Goal: Transaction & Acquisition: Purchase product/service

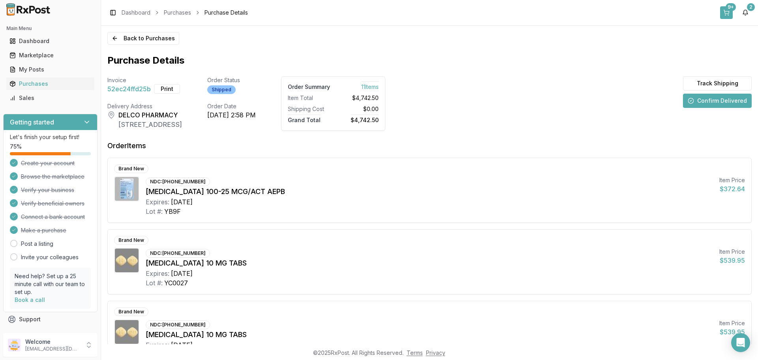
click at [728, 13] on button "9+" at bounding box center [727, 12] width 13 height 13
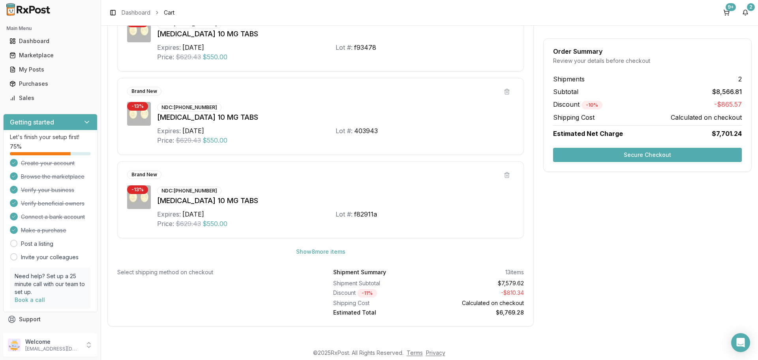
scroll to position [573, 0]
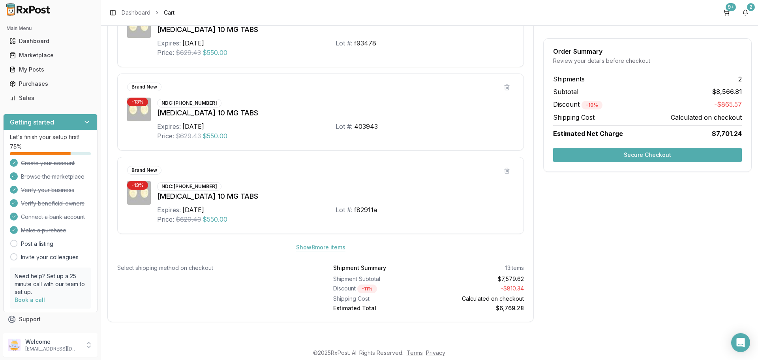
click at [313, 246] on button "Show 8 more item s" at bounding box center [321, 247] width 62 height 14
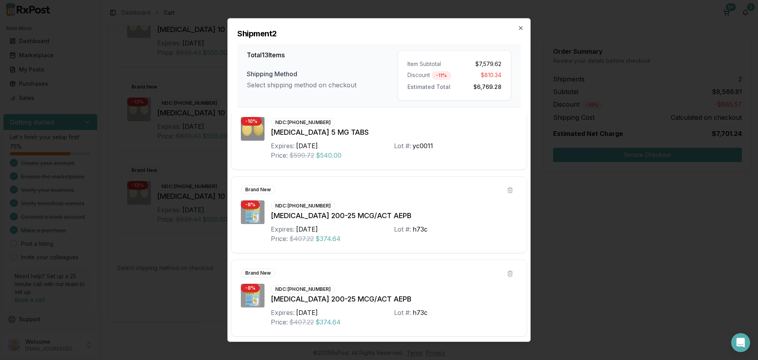
scroll to position [856, 0]
click at [520, 29] on icon "button" at bounding box center [520, 27] width 3 height 3
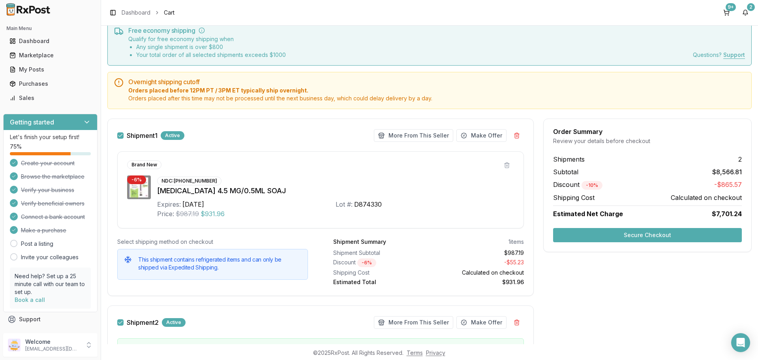
scroll to position [79, 0]
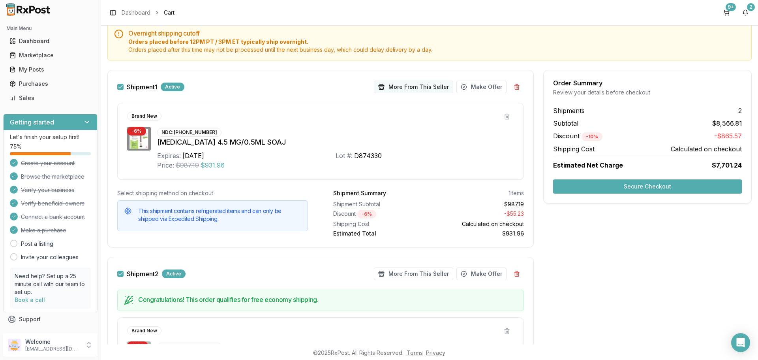
click at [410, 86] on button "More From This Seller" at bounding box center [413, 87] width 79 height 13
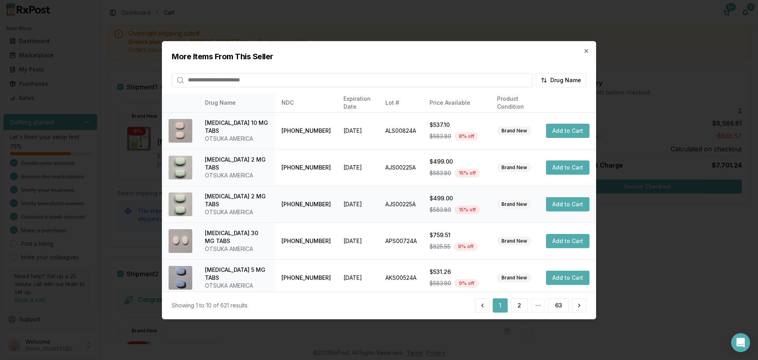
scroll to position [40, 0]
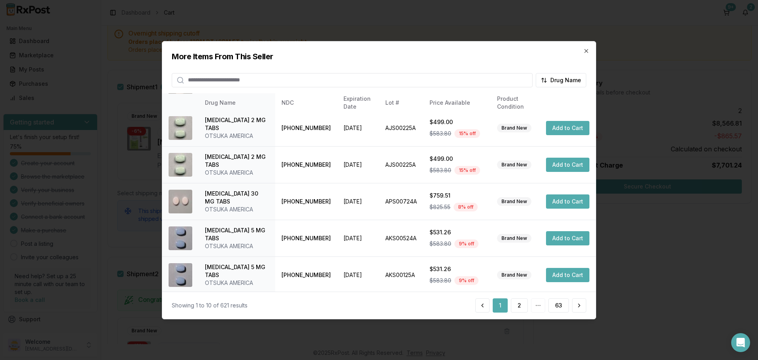
click at [290, 80] on input "search" at bounding box center [352, 80] width 361 height 14
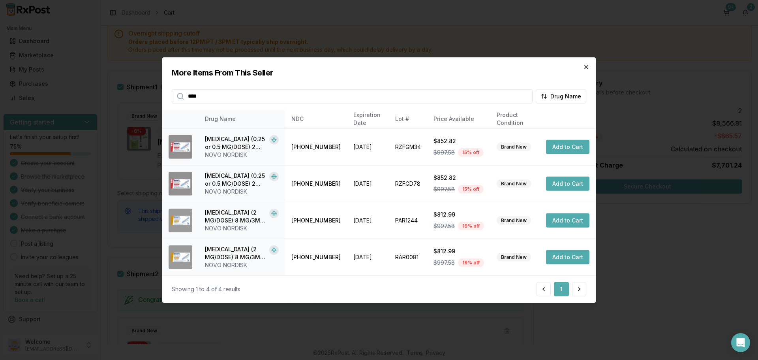
type input "****"
click at [587, 67] on icon "button" at bounding box center [586, 67] width 6 height 6
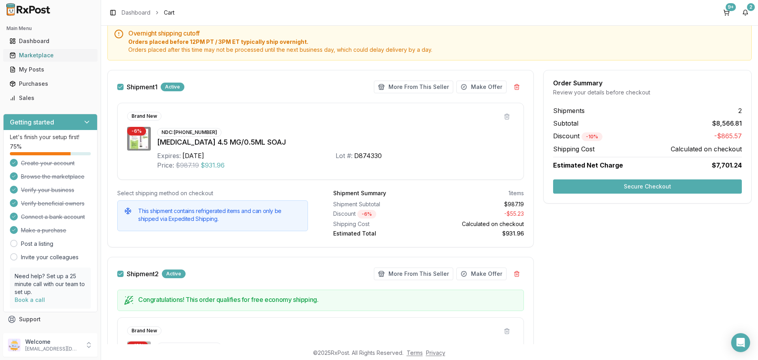
click at [44, 55] on div "Marketplace" at bounding box center [50, 55] width 82 height 8
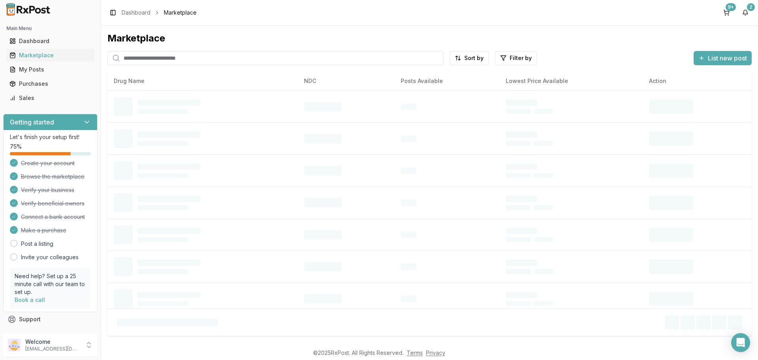
click at [196, 59] on input "search" at bounding box center [275, 58] width 336 height 14
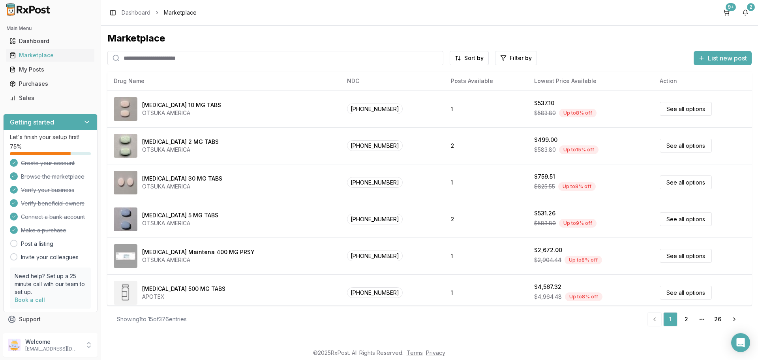
type input "*******"
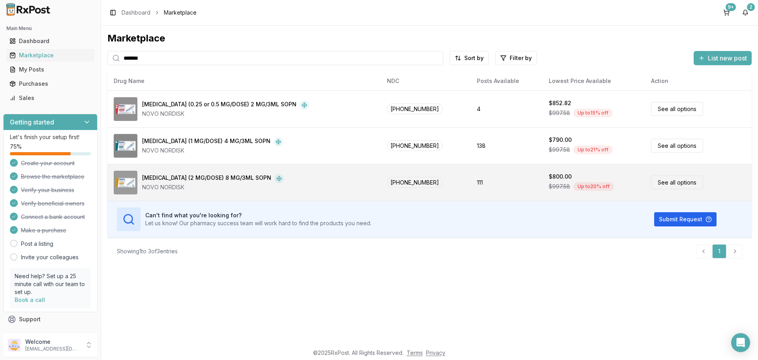
click at [664, 185] on link "See all options" at bounding box center [677, 182] width 52 height 14
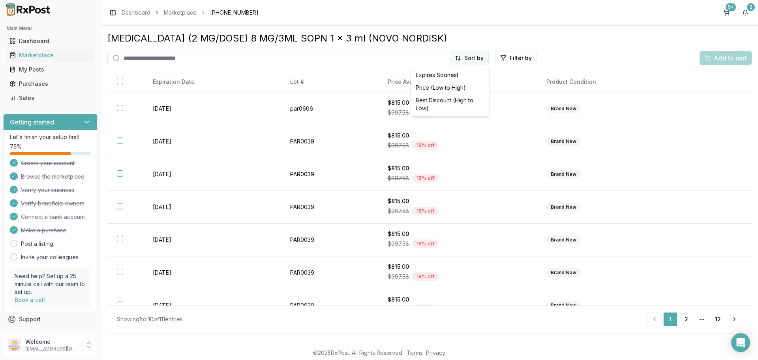
click at [474, 59] on html "Main Menu Dashboard Marketplace My Posts Purchases Sales Getting started Let's …" at bounding box center [379, 180] width 758 height 360
click at [454, 87] on div "Price (Low to High)" at bounding box center [450, 87] width 75 height 13
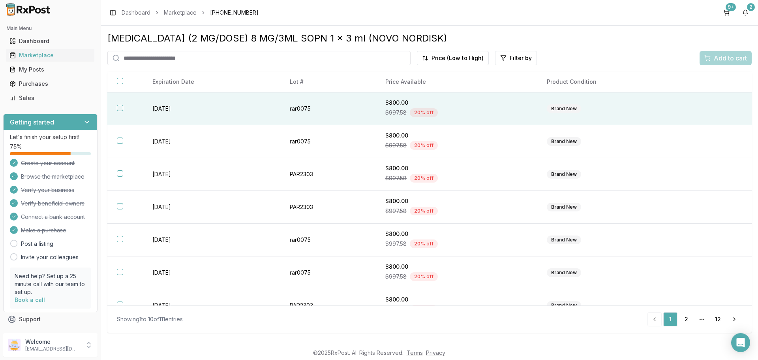
click at [126, 110] on th at bounding box center [125, 108] width 36 height 33
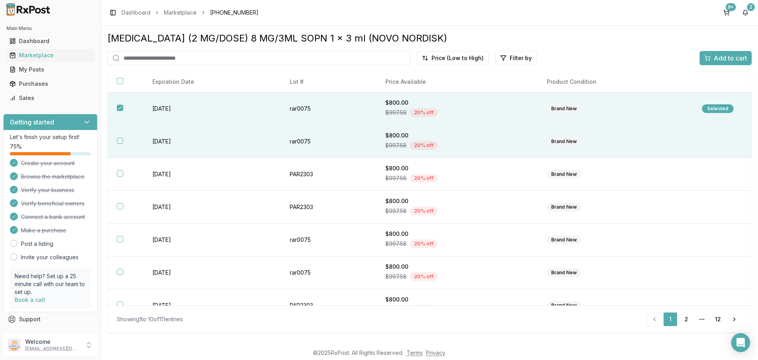
drag, startPoint x: 124, startPoint y: 144, endPoint x: 171, endPoint y: 149, distance: 46.9
click at [125, 144] on th at bounding box center [125, 141] width 36 height 33
click at [723, 58] on span "Add to cart" at bounding box center [730, 57] width 33 height 9
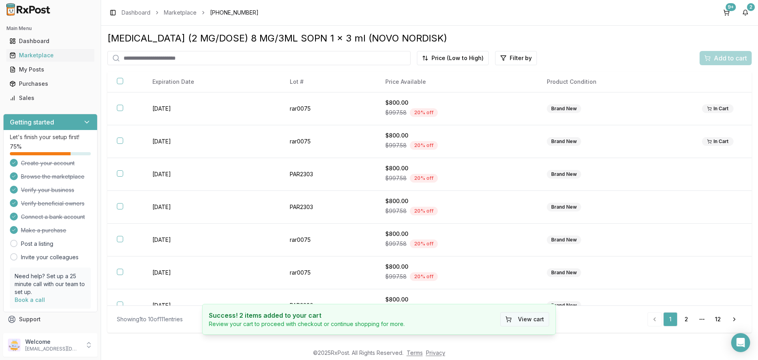
click at [529, 324] on button "View cart" at bounding box center [524, 319] width 49 height 14
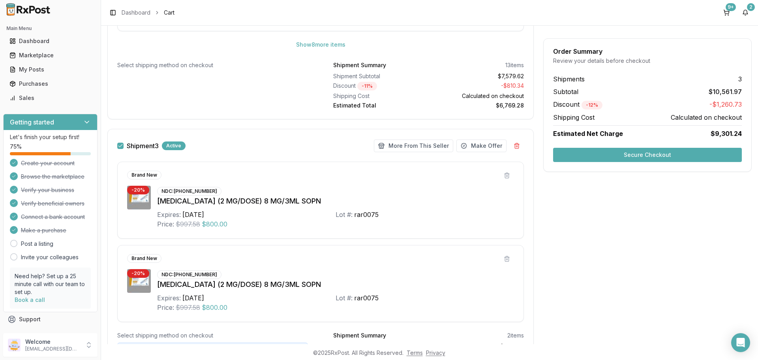
scroll to position [830, 0]
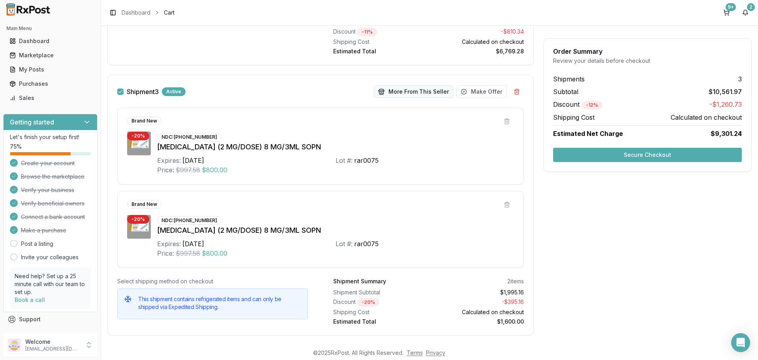
click at [419, 91] on button "More From This Seller" at bounding box center [413, 91] width 79 height 13
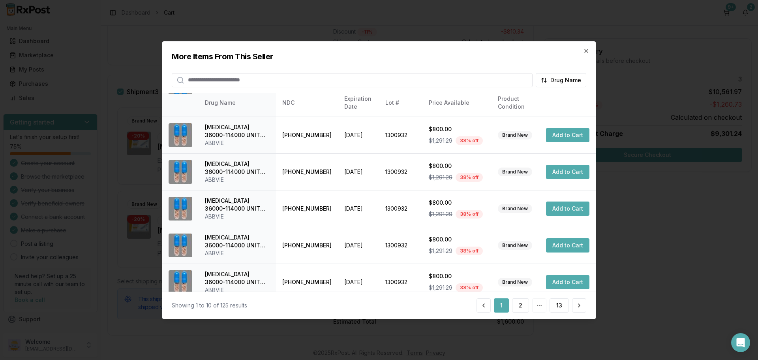
scroll to position [188, 0]
click at [521, 307] on button "2" at bounding box center [520, 305] width 17 height 14
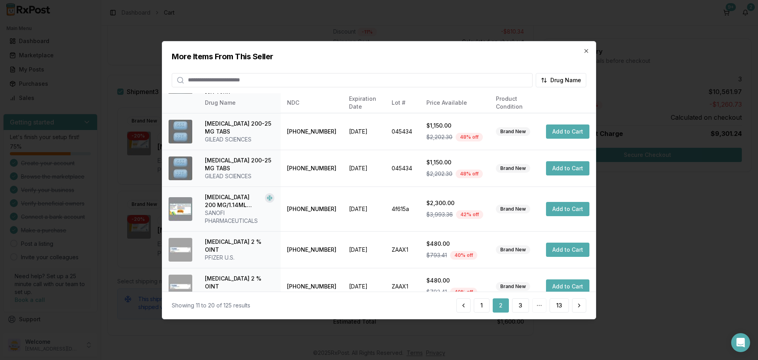
scroll to position [196, 0]
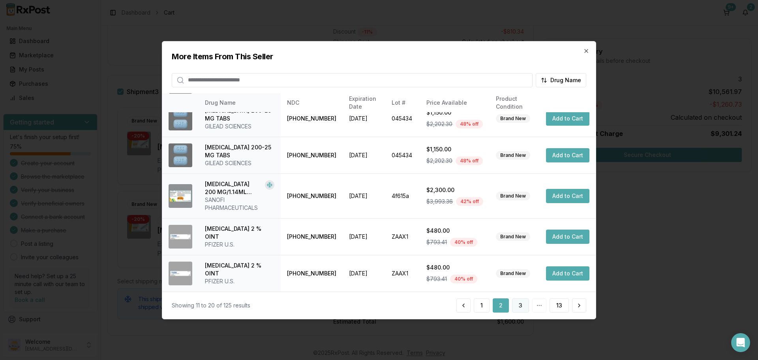
click at [526, 304] on button "3" at bounding box center [520, 305] width 17 height 14
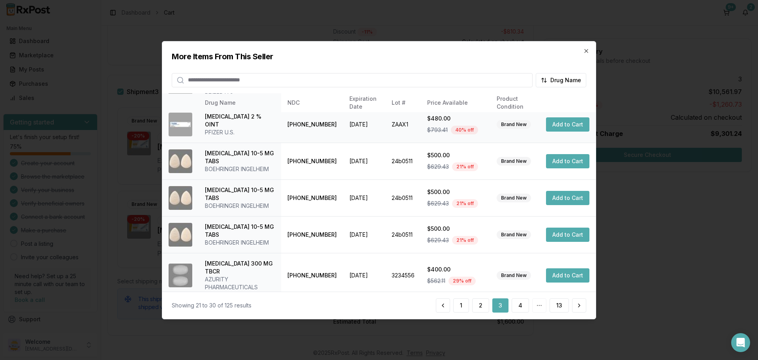
scroll to position [188, 0]
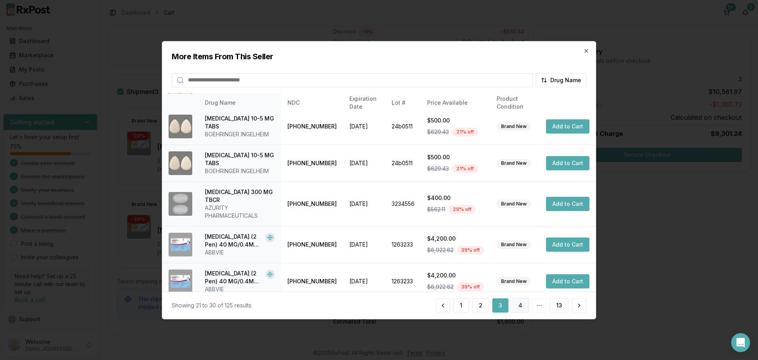
click at [521, 305] on button "4" at bounding box center [520, 305] width 17 height 14
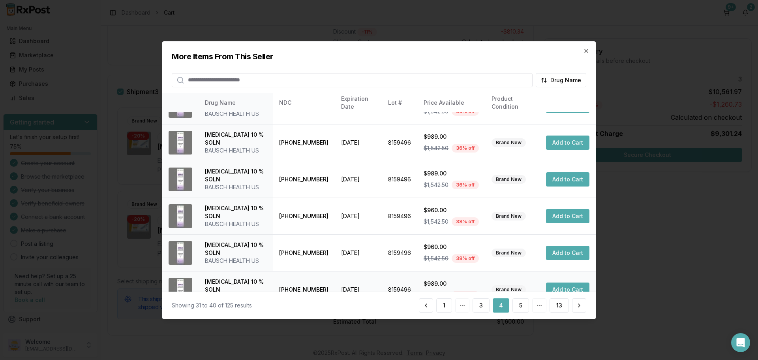
scroll to position [204, 0]
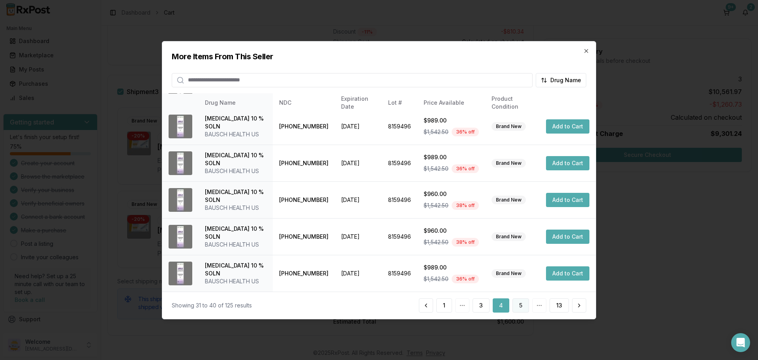
click at [521, 304] on button "5" at bounding box center [521, 305] width 17 height 14
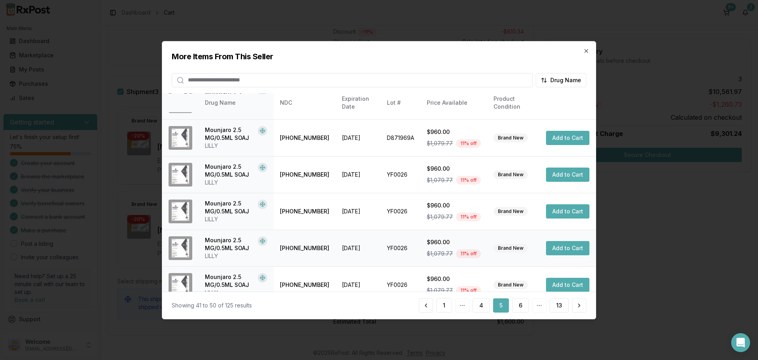
scroll to position [188, 0]
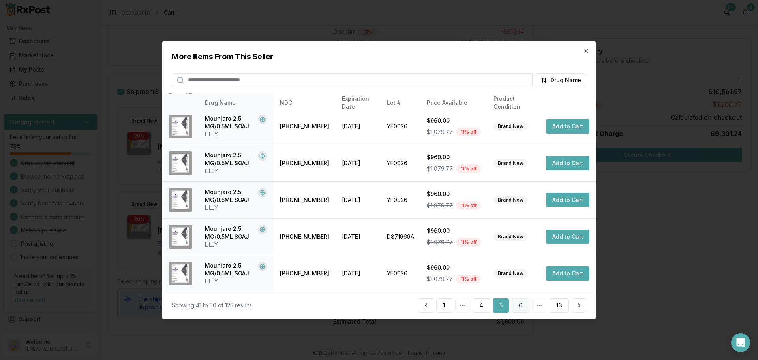
click at [523, 306] on button "6" at bounding box center [520, 305] width 17 height 14
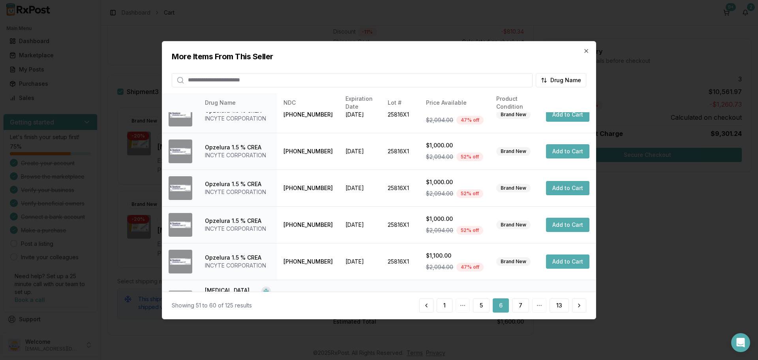
scroll to position [196, 0]
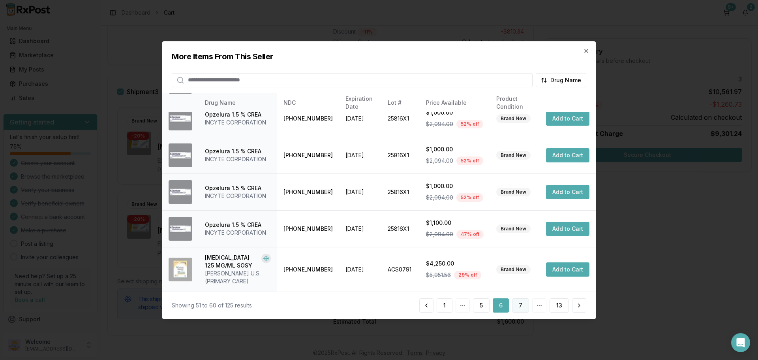
click at [518, 309] on button "7" at bounding box center [520, 305] width 17 height 14
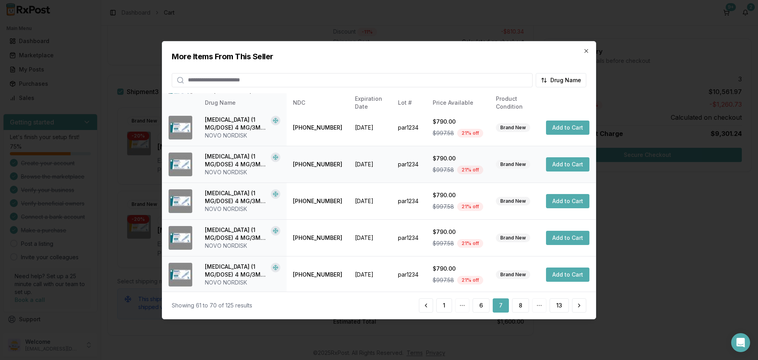
scroll to position [188, 0]
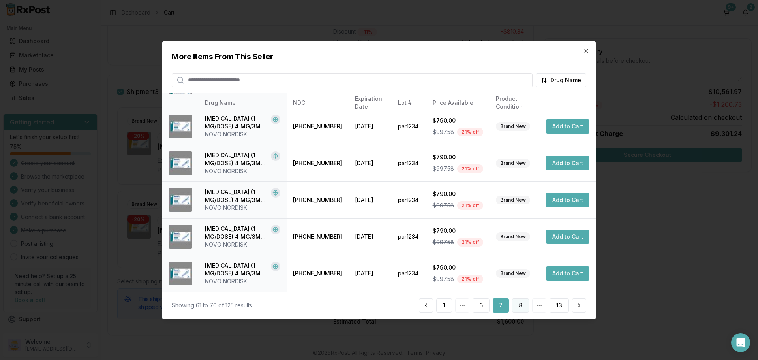
click at [520, 304] on button "8" at bounding box center [520, 305] width 17 height 14
click at [526, 307] on button "9" at bounding box center [520, 305] width 17 height 14
click at [521, 305] on button "10" at bounding box center [519, 305] width 19 height 14
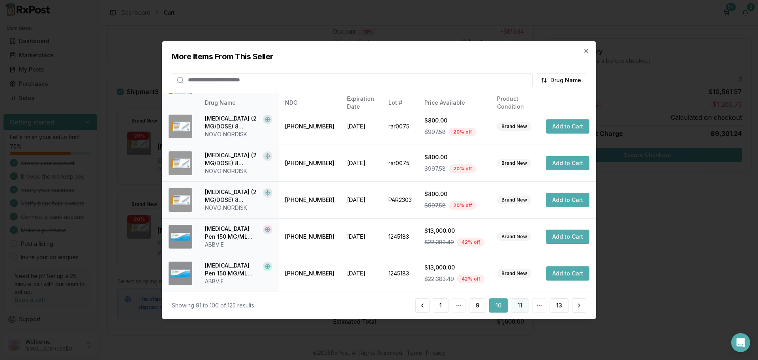
click at [522, 308] on button "11" at bounding box center [520, 305] width 18 height 14
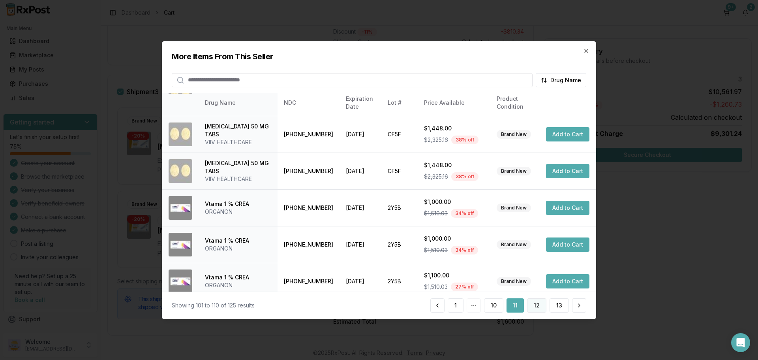
click at [534, 307] on button "12" at bounding box center [536, 305] width 19 height 14
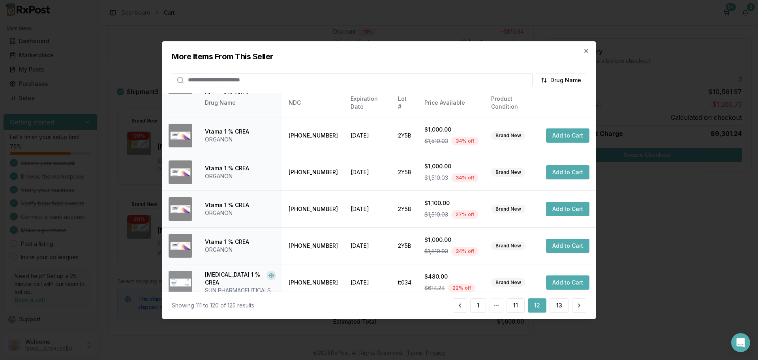
scroll to position [190, 0]
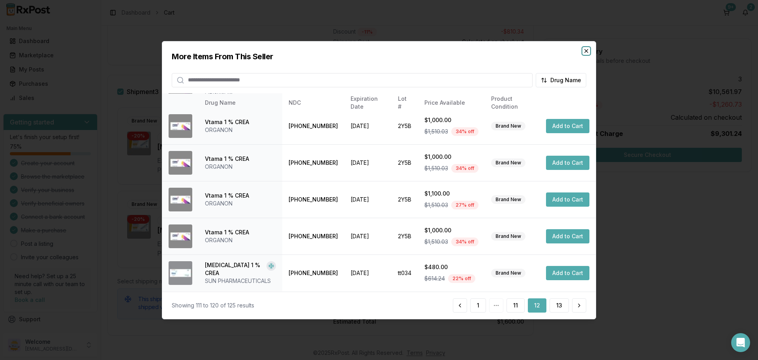
click at [586, 53] on icon "button" at bounding box center [586, 50] width 6 height 6
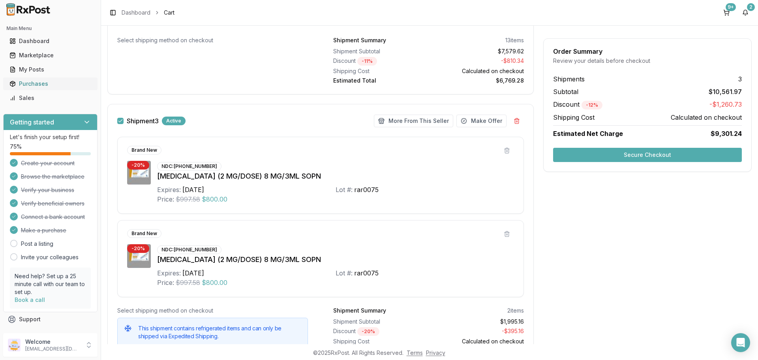
scroll to position [751, 0]
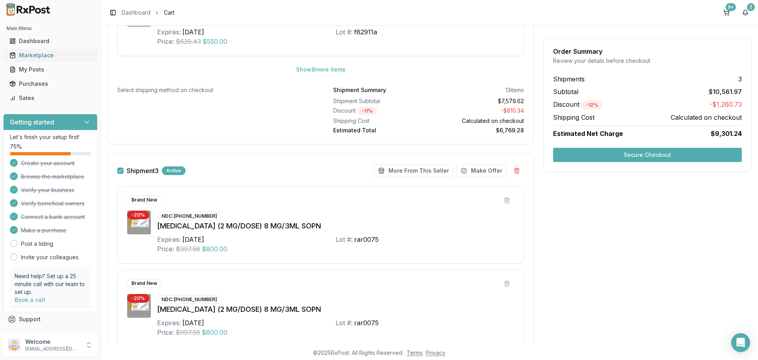
click at [49, 56] on div "Marketplace" at bounding box center [50, 55] width 82 height 8
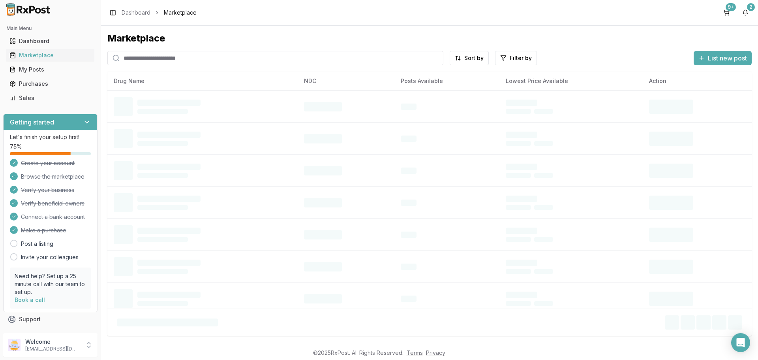
click at [177, 58] on input "search" at bounding box center [275, 58] width 336 height 14
type input "*******"
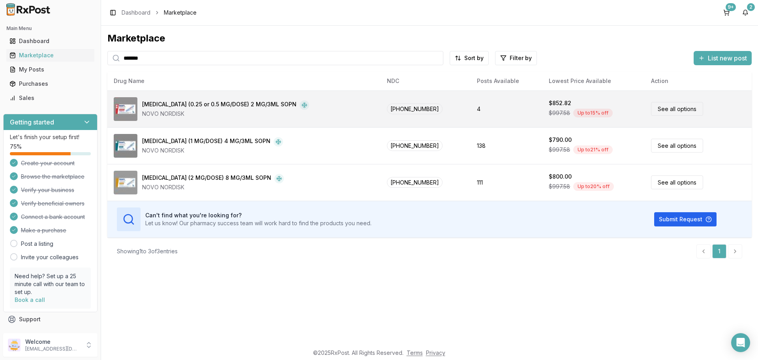
click at [681, 109] on link "See all options" at bounding box center [677, 109] width 52 height 14
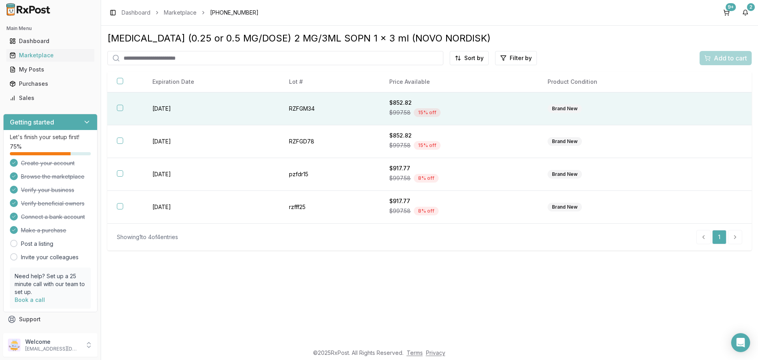
click at [125, 109] on th at bounding box center [125, 108] width 36 height 33
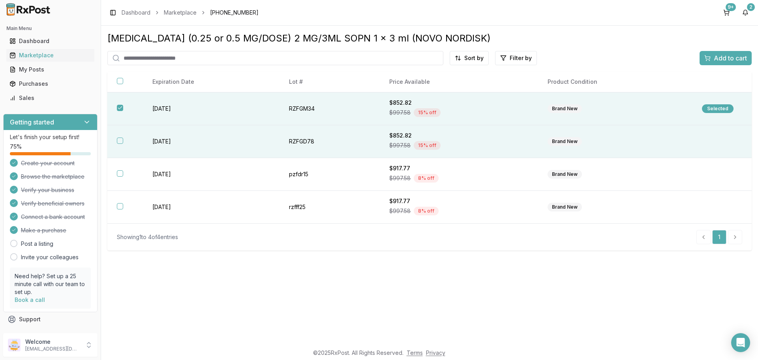
click at [122, 134] on th at bounding box center [125, 141] width 36 height 33
click at [725, 57] on span "Add to cart" at bounding box center [730, 57] width 33 height 9
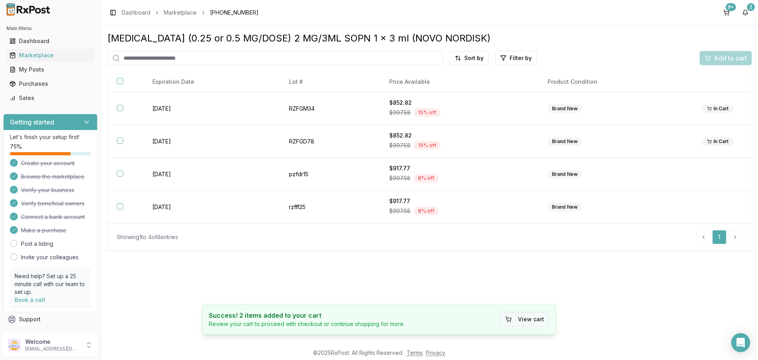
click at [534, 321] on button "View cart" at bounding box center [524, 319] width 49 height 14
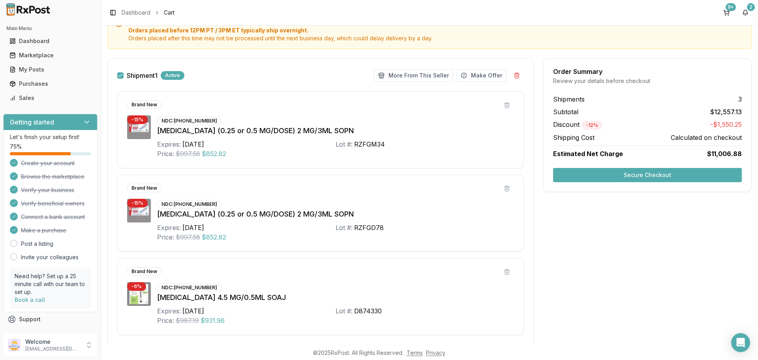
scroll to position [119, 0]
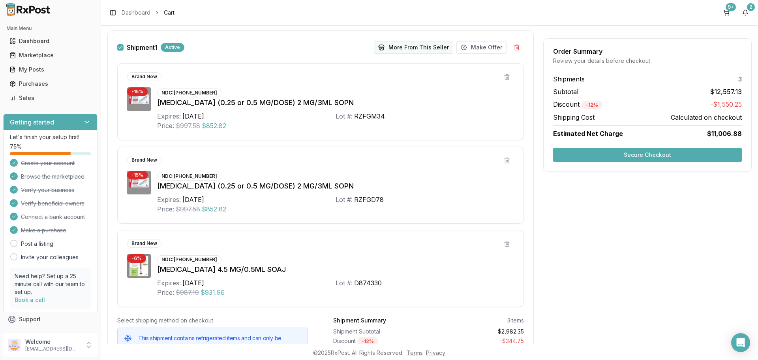
click at [406, 49] on button "More From This Seller" at bounding box center [413, 47] width 79 height 13
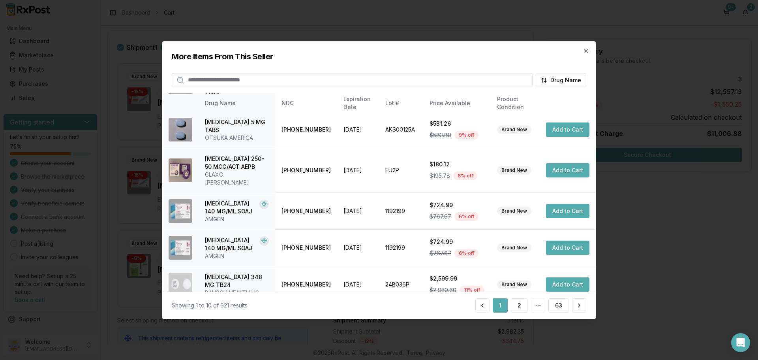
scroll to position [188, 0]
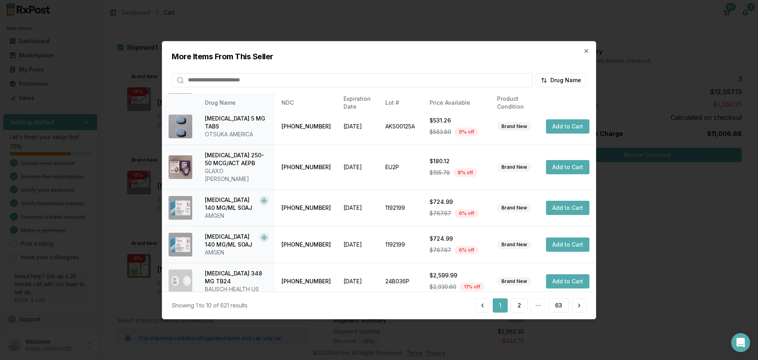
click at [254, 81] on input "search" at bounding box center [352, 80] width 361 height 14
type input "***"
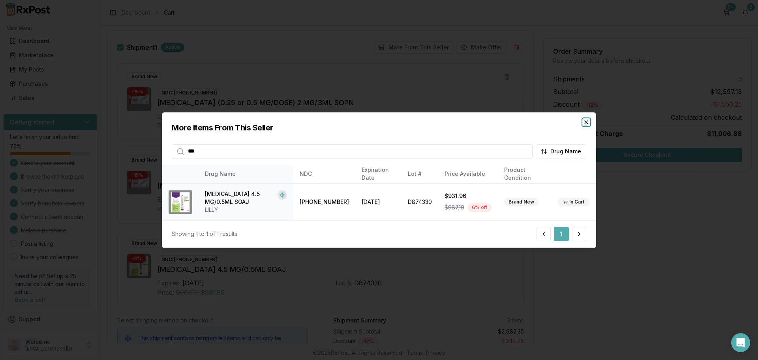
click at [588, 124] on icon "button" at bounding box center [586, 122] width 6 height 6
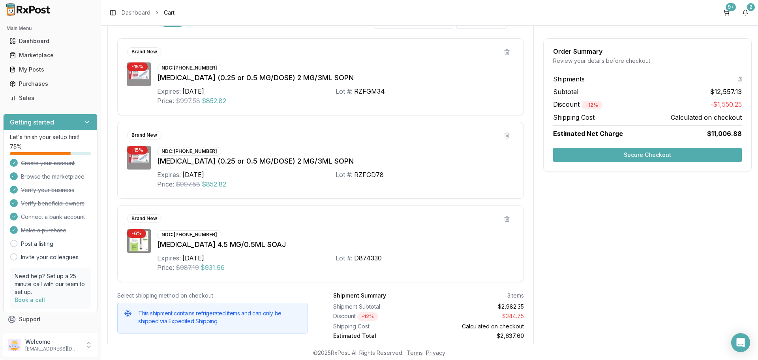
scroll to position [79, 0]
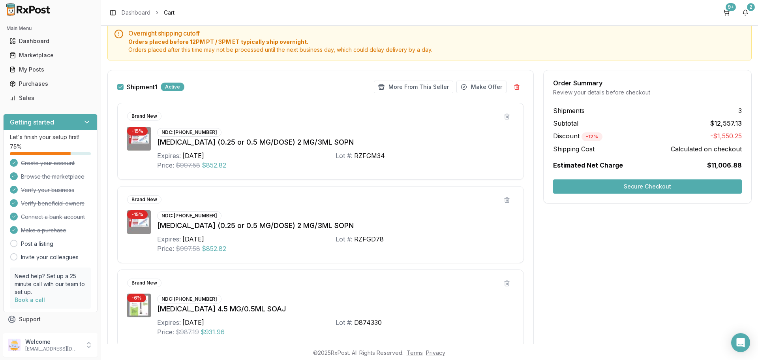
click at [122, 87] on button "Shipment 1" at bounding box center [120, 87] width 6 height 6
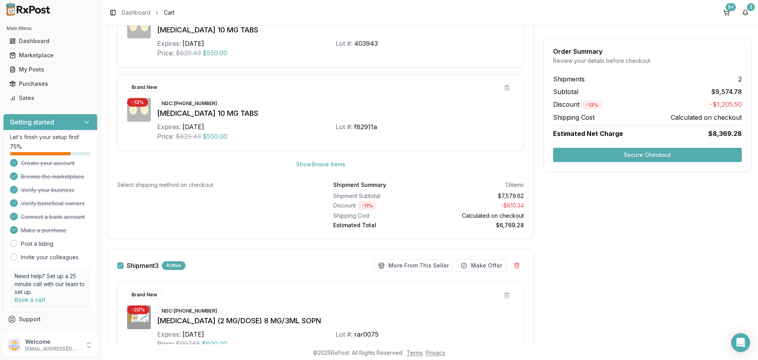
scroll to position [869, 0]
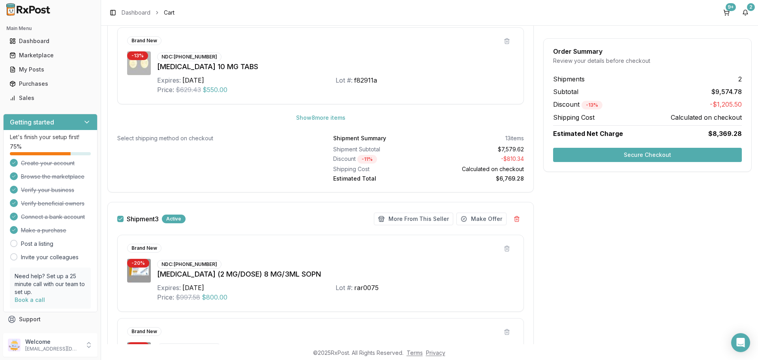
click at [120, 219] on button "Shipment 3" at bounding box center [120, 219] width 6 height 6
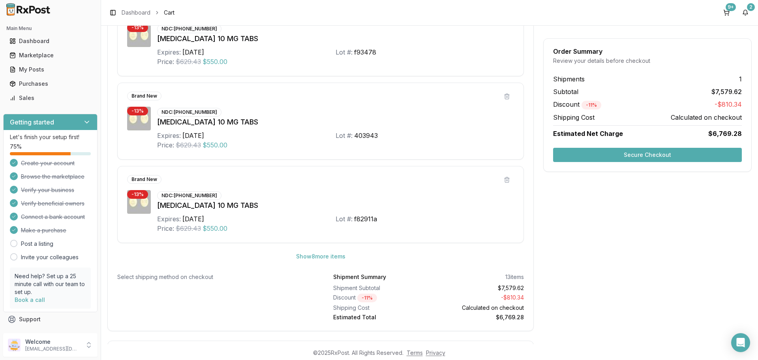
scroll to position [790, 0]
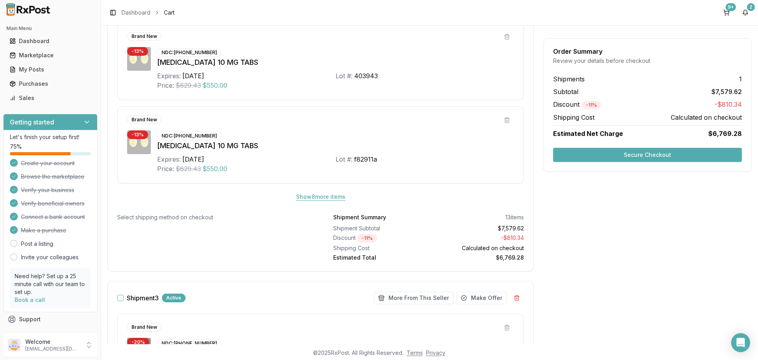
click at [337, 197] on button "Show 8 more item s" at bounding box center [321, 197] width 62 height 14
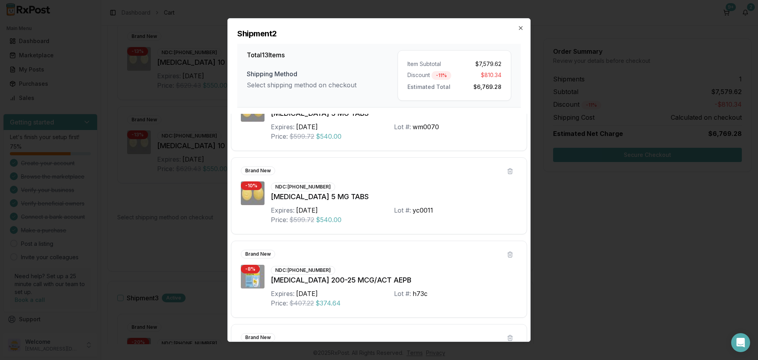
scroll to position [856, 0]
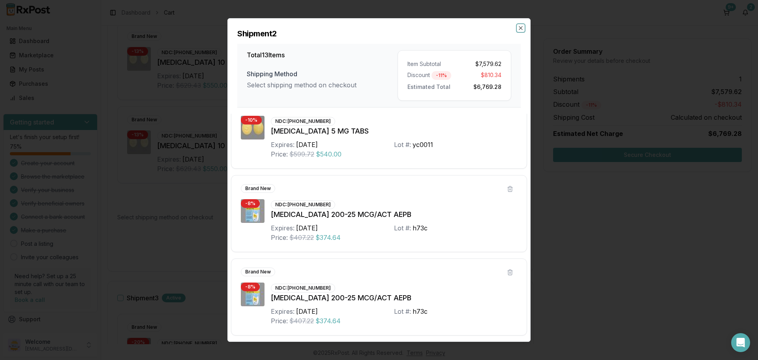
click at [522, 28] on icon "button" at bounding box center [521, 28] width 6 height 6
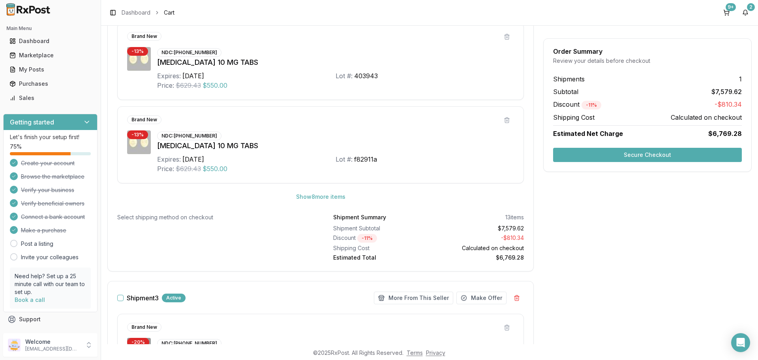
click at [608, 157] on button "Secure Checkout" at bounding box center [647, 155] width 189 height 14
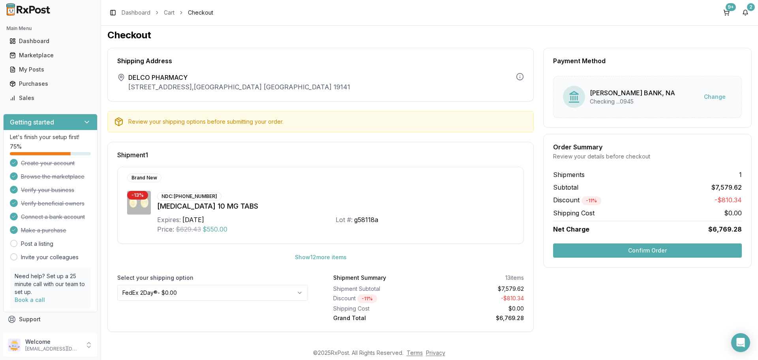
scroll to position [4, 0]
click at [341, 257] on button "Show 12 more item s" at bounding box center [321, 257] width 64 height 14
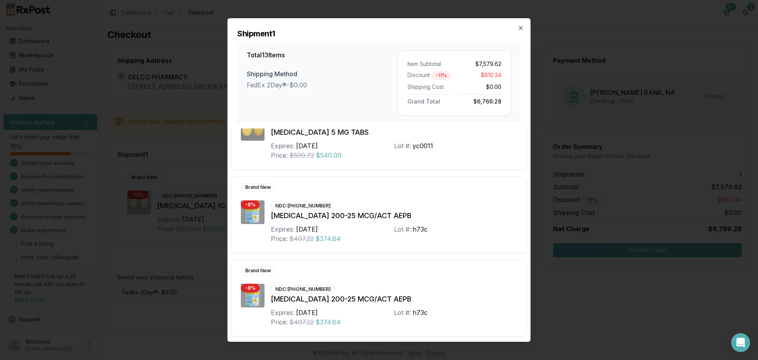
scroll to position [870, 0]
click at [518, 27] on icon "button" at bounding box center [521, 28] width 6 height 6
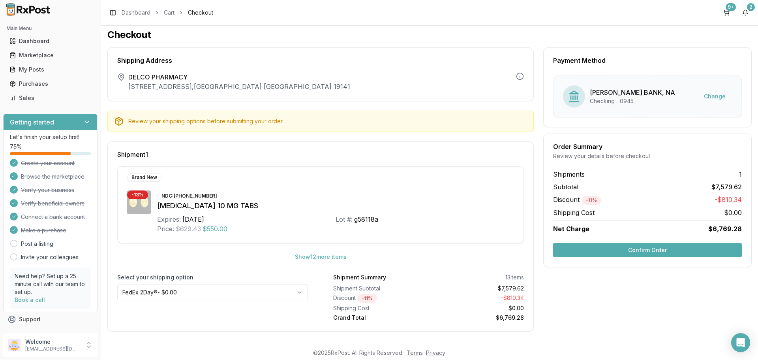
click at [619, 252] on button "Confirm Order" at bounding box center [647, 250] width 189 height 14
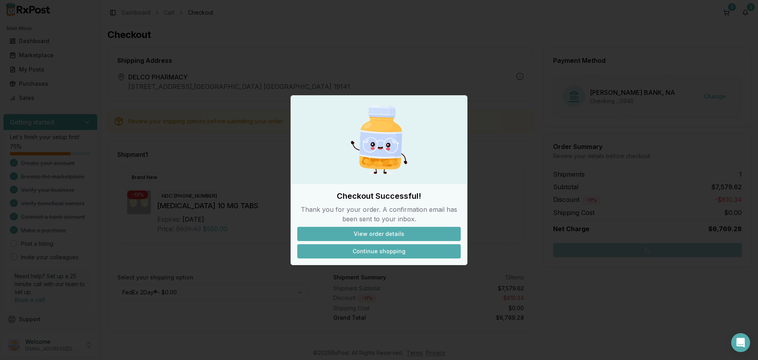
click at [387, 254] on button "Continue shopping" at bounding box center [379, 251] width 164 height 14
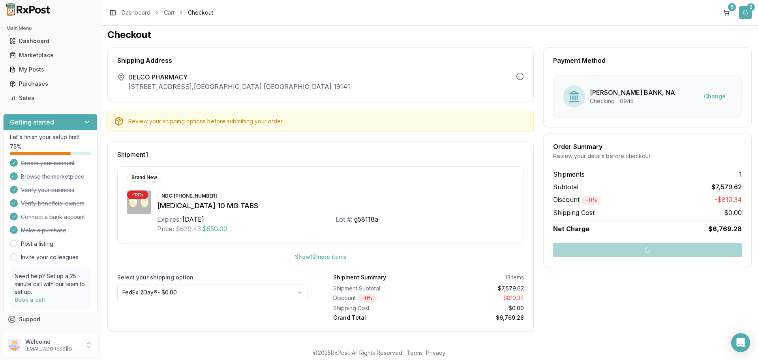
click at [747, 11] on button "2" at bounding box center [745, 12] width 13 height 13
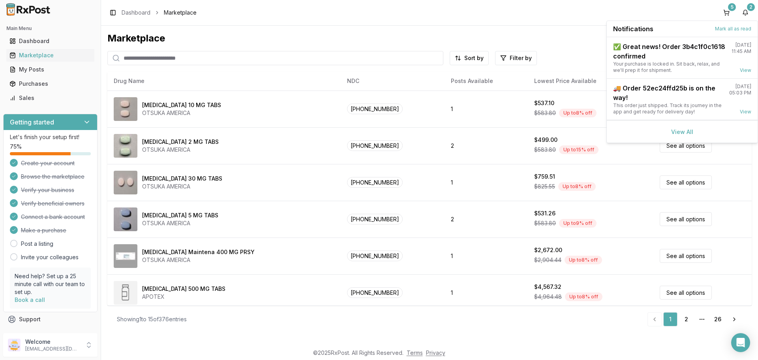
click at [690, 133] on link "View All" at bounding box center [683, 131] width 22 height 7
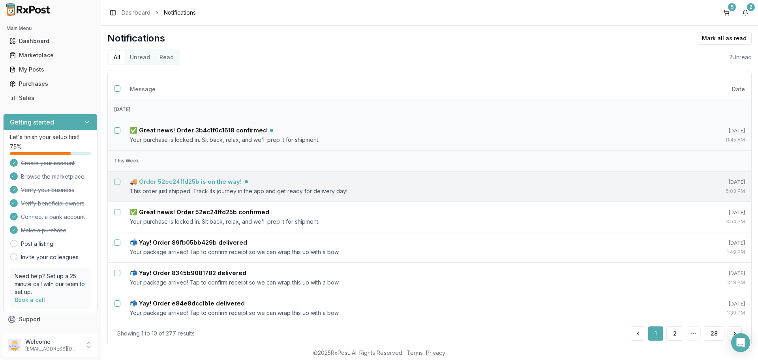
click at [209, 179] on h5 "🚚 Order 52ec24ffd25b is on the way!" at bounding box center [186, 182] width 112 height 8
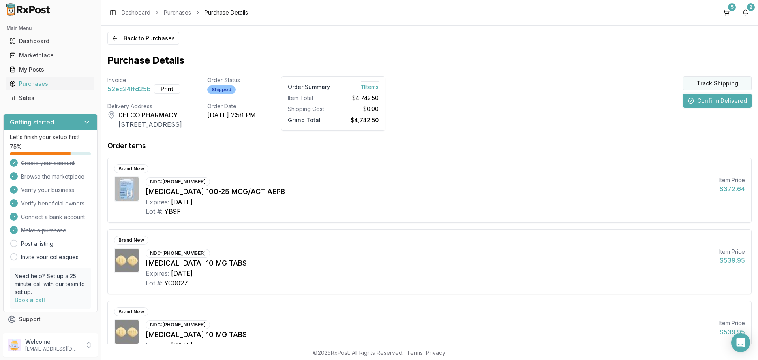
click at [708, 83] on button "Track Shipping" at bounding box center [717, 83] width 69 height 14
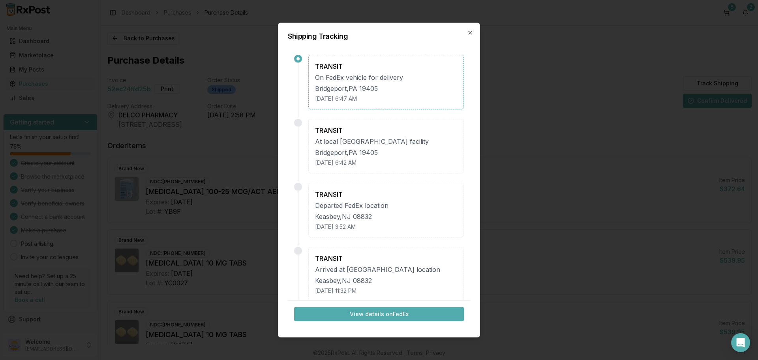
click at [416, 312] on button "View details on FedEx" at bounding box center [379, 314] width 170 height 14
click at [470, 33] on icon "button" at bounding box center [470, 32] width 3 height 3
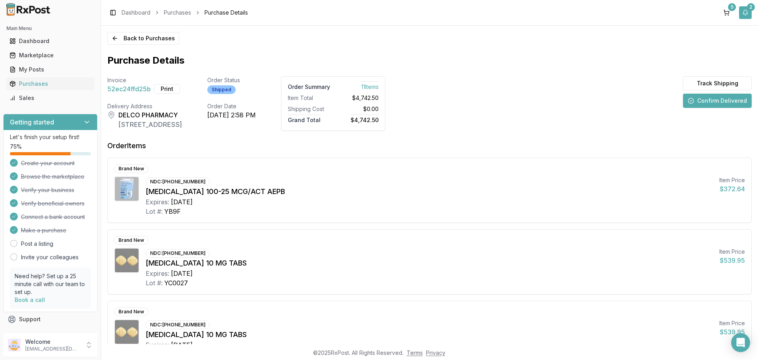
click at [743, 15] on button "2" at bounding box center [745, 12] width 13 height 13
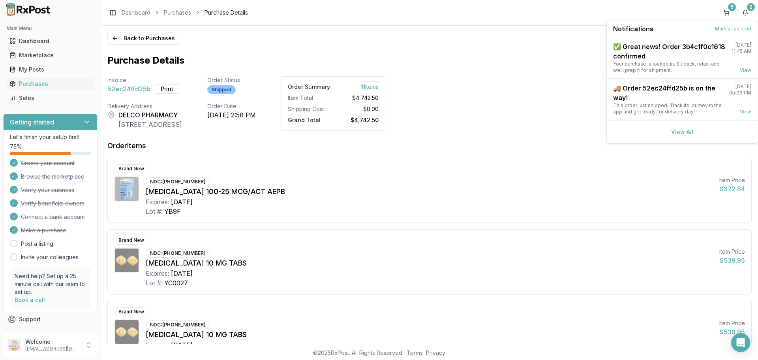
click at [686, 135] on div "View All" at bounding box center [682, 131] width 151 height 23
click at [687, 131] on link "View All" at bounding box center [683, 131] width 22 height 7
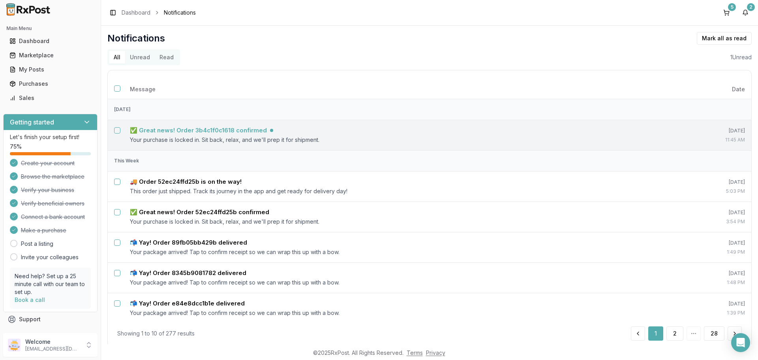
click at [247, 128] on h5 "✅ Great news! Order 3b4c1f0c1618 confirmed" at bounding box center [198, 130] width 137 height 8
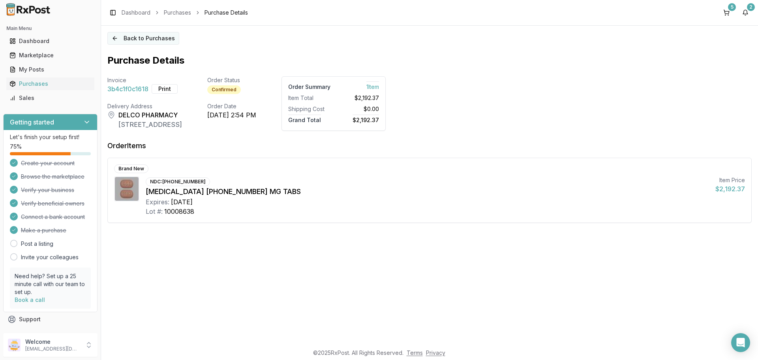
click at [134, 41] on button "Back to Purchases" at bounding box center [143, 38] width 72 height 13
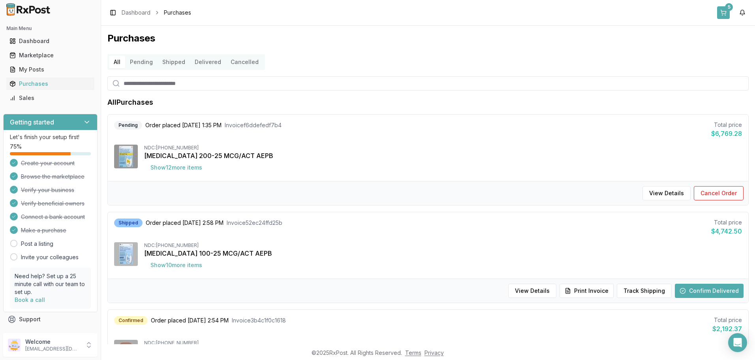
click at [722, 15] on button "5" at bounding box center [723, 12] width 13 height 13
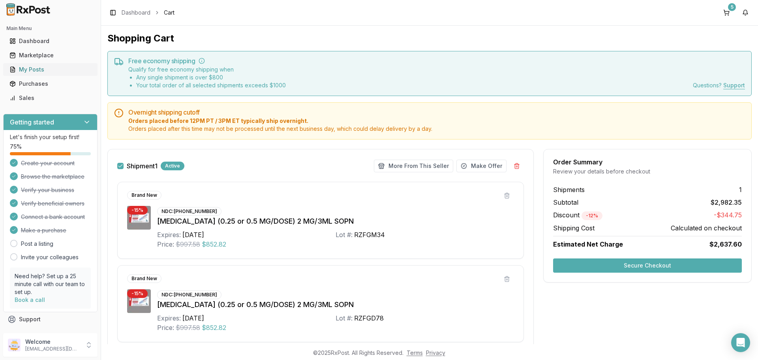
drag, startPoint x: 40, startPoint y: 53, endPoint x: 66, endPoint y: 66, distance: 29.9
click at [40, 53] on div "Marketplace" at bounding box center [50, 55] width 82 height 8
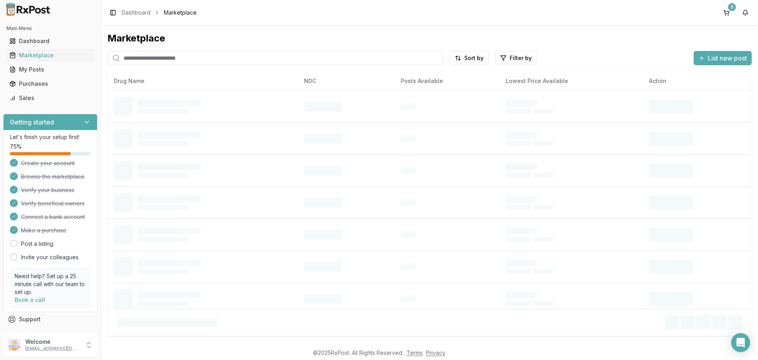
click at [210, 62] on input "search" at bounding box center [275, 58] width 336 height 14
type input "*******"
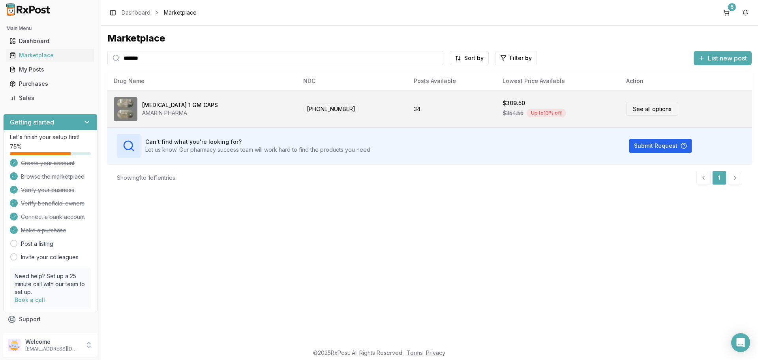
click at [635, 113] on link "See all options" at bounding box center [653, 109] width 52 height 14
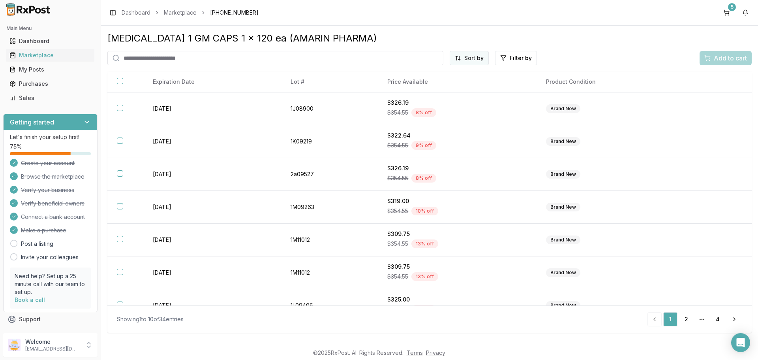
click at [473, 60] on html "Main Menu Dashboard Marketplace My Posts Purchases Sales Getting started Let's …" at bounding box center [379, 180] width 758 height 360
click at [441, 91] on div "Price (Low to High)" at bounding box center [450, 87] width 75 height 13
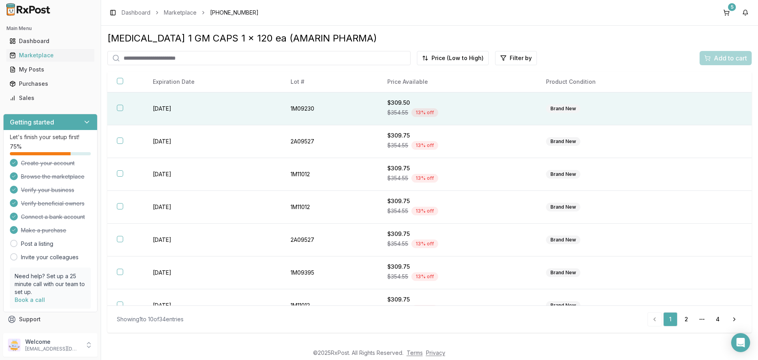
click at [121, 107] on button "button" at bounding box center [120, 108] width 6 height 6
click at [713, 64] on button "Add to cart" at bounding box center [726, 58] width 52 height 14
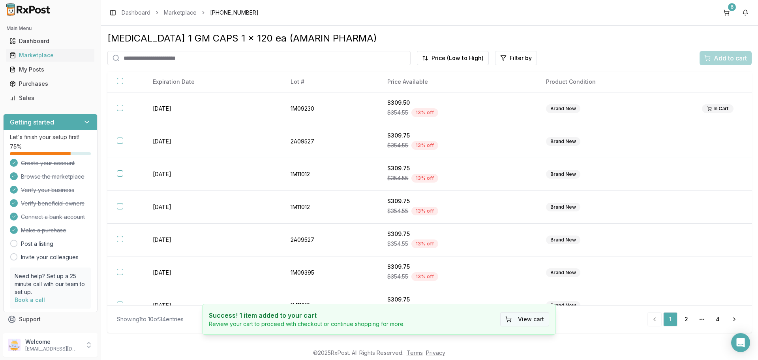
click at [514, 319] on button "View cart" at bounding box center [524, 319] width 49 height 14
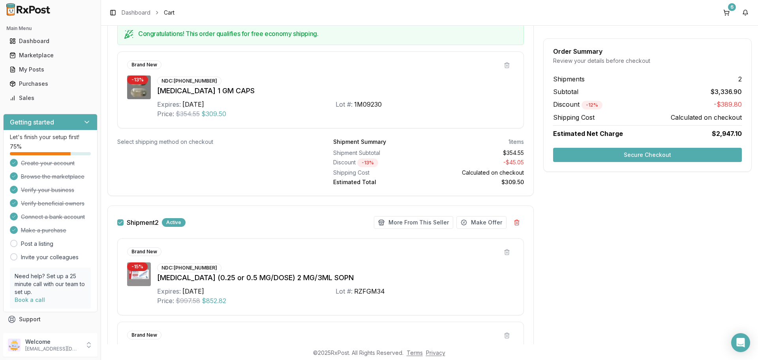
scroll to position [40, 0]
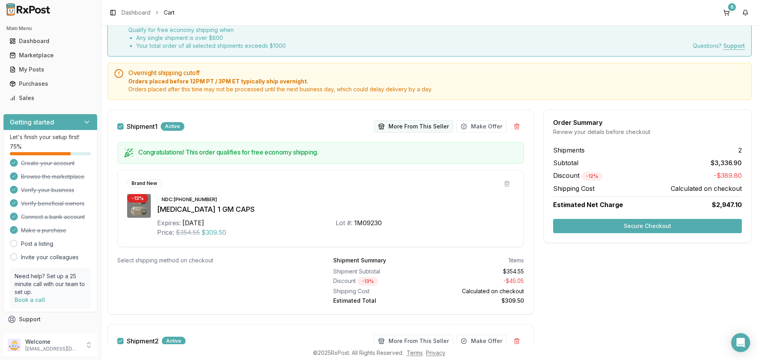
click at [411, 130] on button "More From This Seller" at bounding box center [413, 126] width 79 height 13
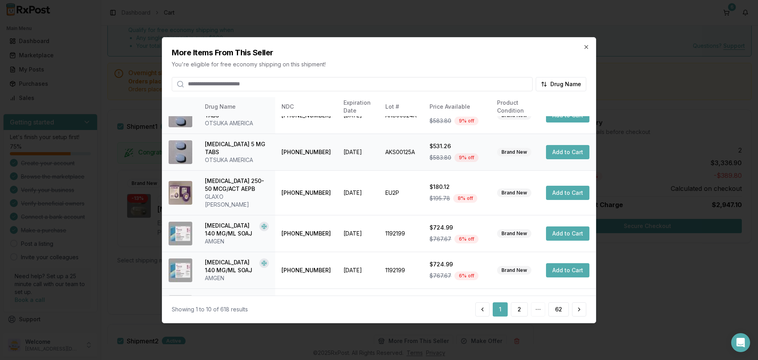
scroll to position [188, 0]
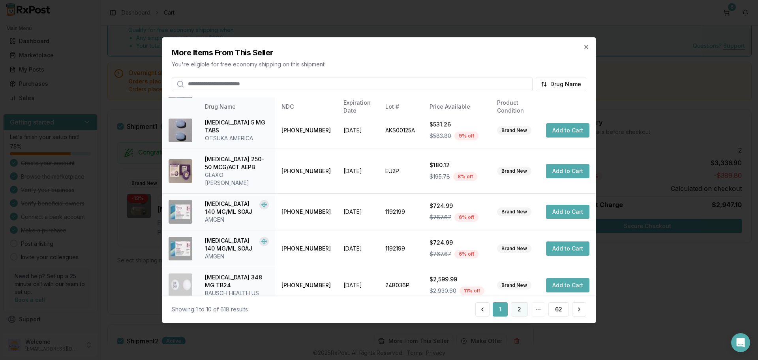
click at [523, 310] on button "2" at bounding box center [519, 309] width 17 height 14
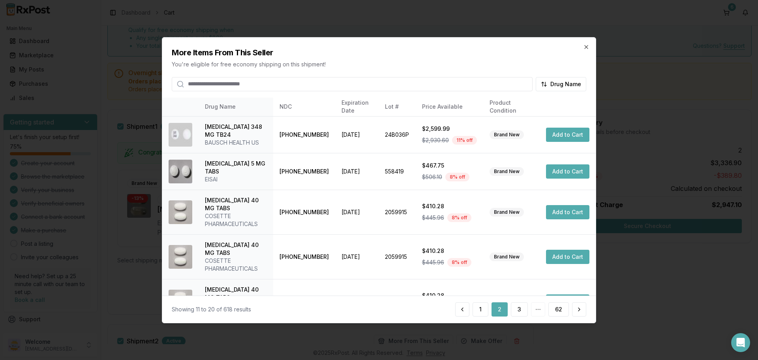
click at [523, 310] on button "3" at bounding box center [519, 309] width 17 height 14
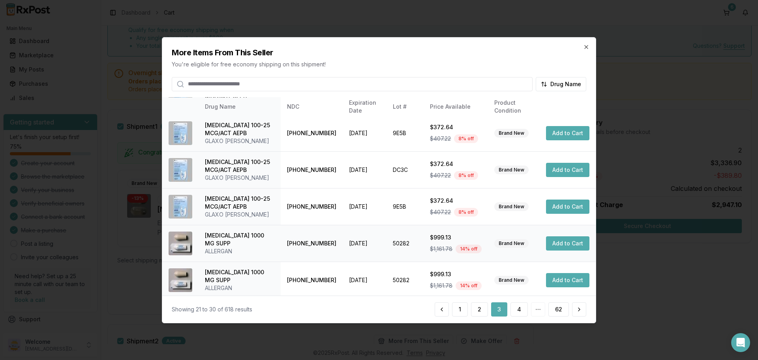
scroll to position [212, 0]
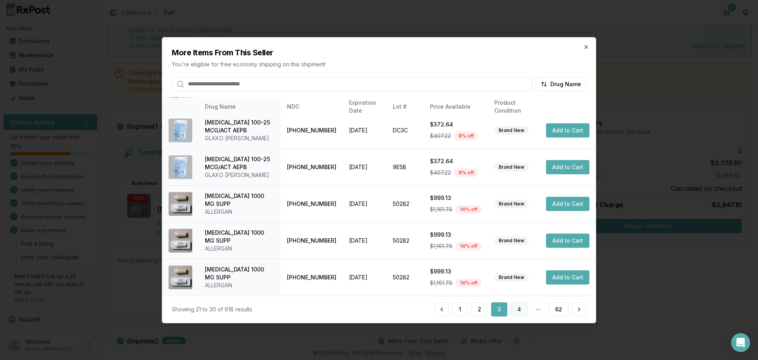
click at [515, 307] on button "4" at bounding box center [519, 309] width 17 height 14
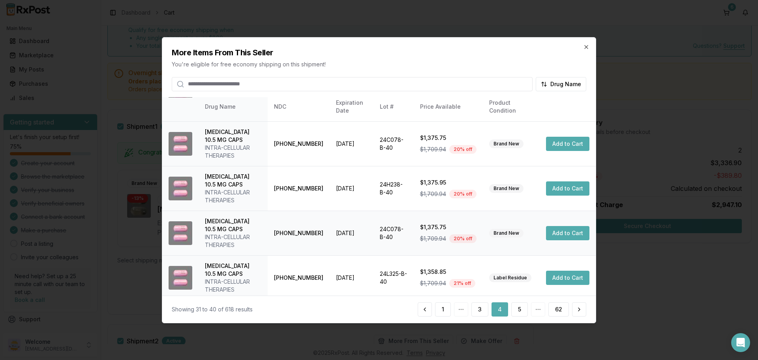
scroll to position [251, 0]
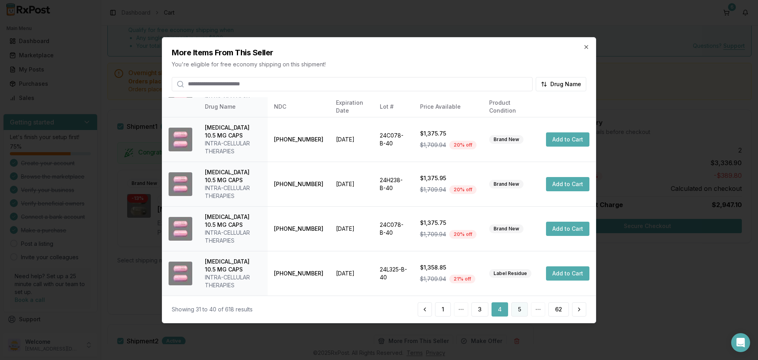
click at [524, 308] on button "5" at bounding box center [520, 309] width 17 height 14
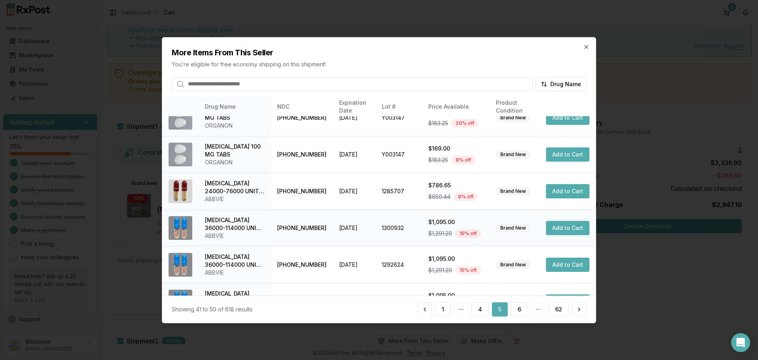
scroll to position [196, 0]
click at [525, 309] on button "6" at bounding box center [519, 309] width 17 height 14
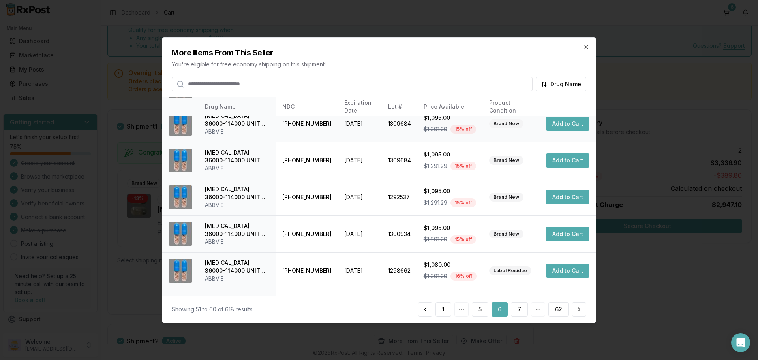
scroll to position [188, 0]
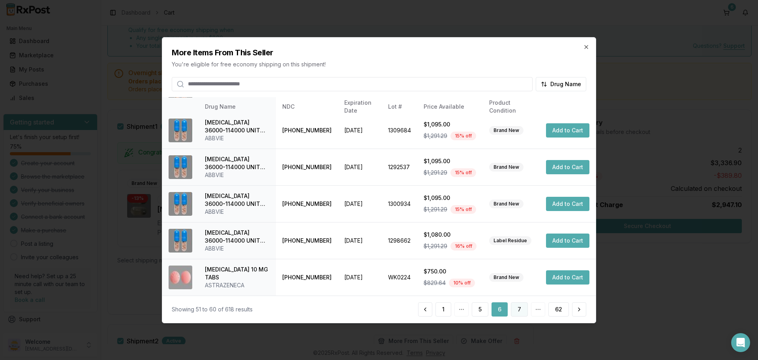
click at [520, 312] on button "7" at bounding box center [519, 309] width 17 height 14
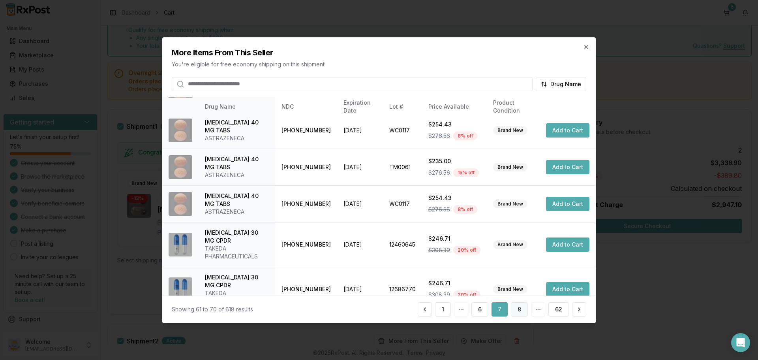
click at [522, 309] on button "8" at bounding box center [519, 309] width 17 height 14
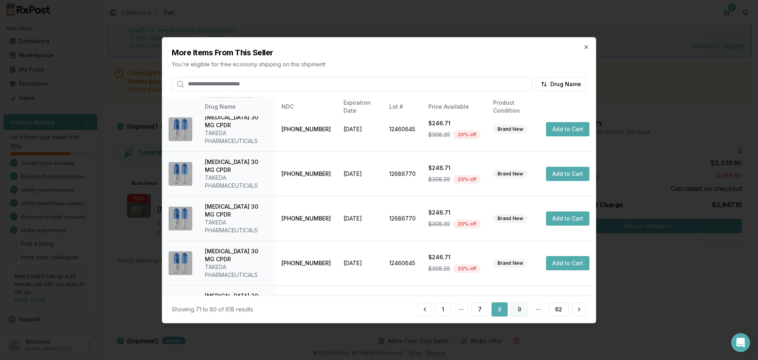
click at [516, 307] on button "9" at bounding box center [519, 309] width 17 height 14
click at [519, 307] on button "10" at bounding box center [518, 309] width 19 height 14
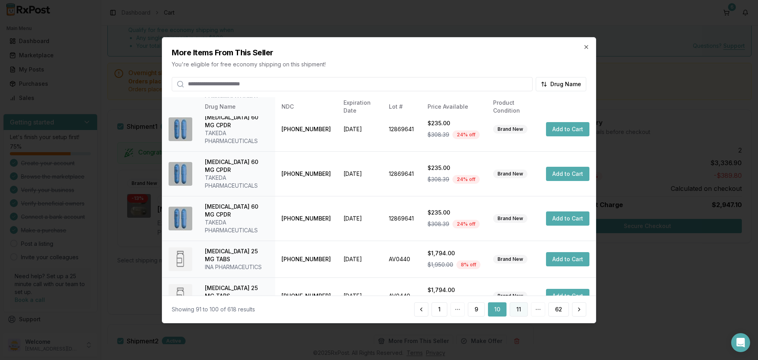
click at [520, 309] on button "11" at bounding box center [519, 309] width 18 height 14
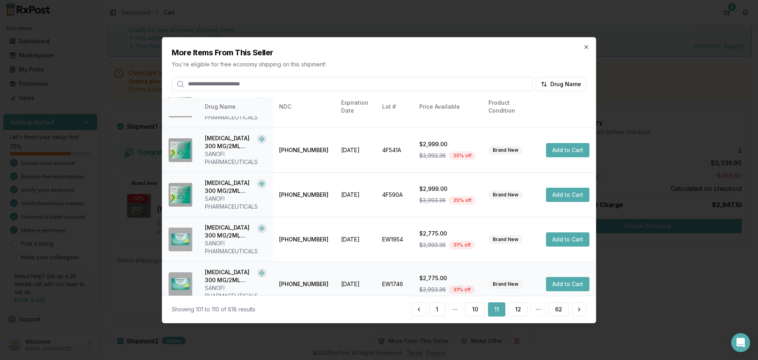
scroll to position [228, 0]
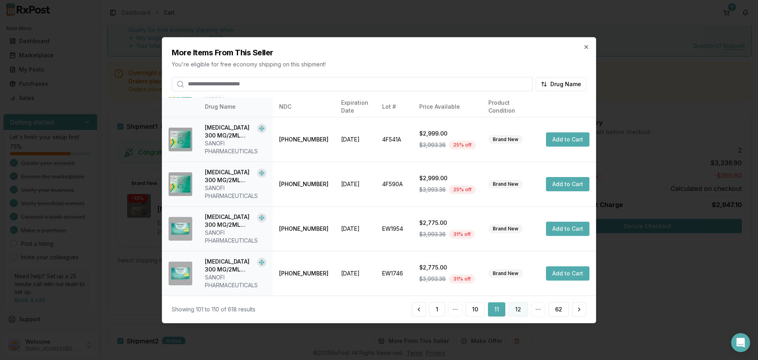
click at [517, 309] on button "12" at bounding box center [518, 309] width 19 height 14
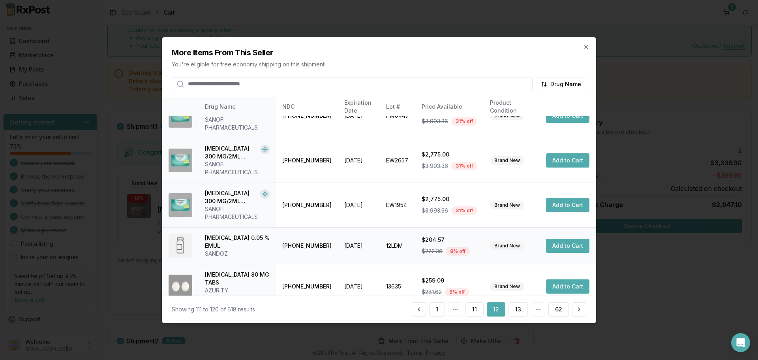
scroll to position [251, 0]
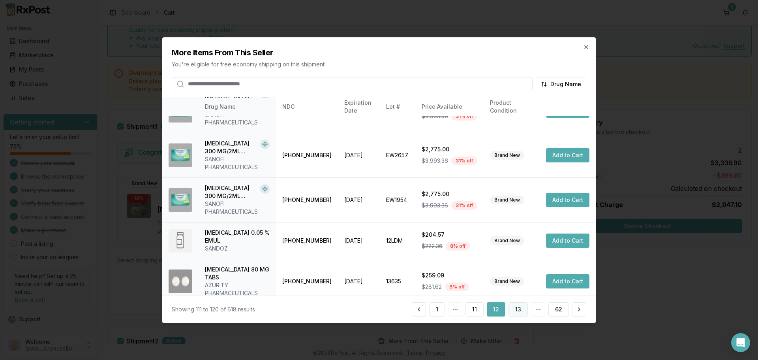
click at [516, 308] on button "13" at bounding box center [518, 309] width 19 height 14
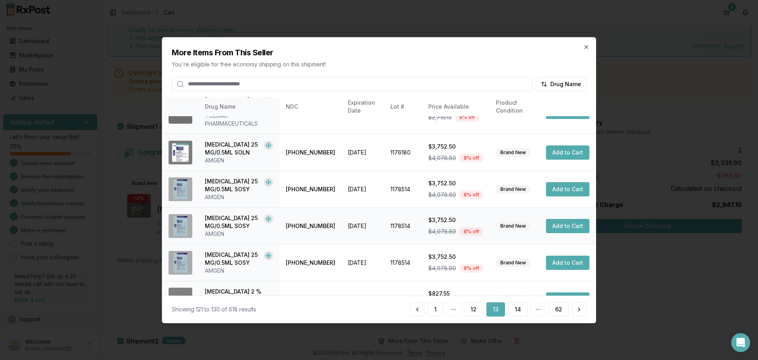
scroll to position [213, 0]
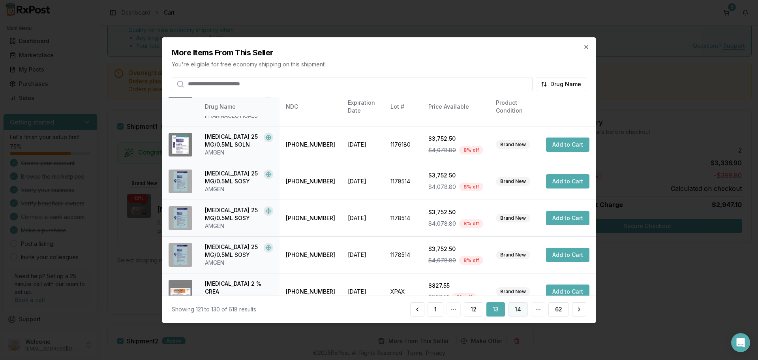
click at [517, 309] on button "14" at bounding box center [518, 309] width 20 height 14
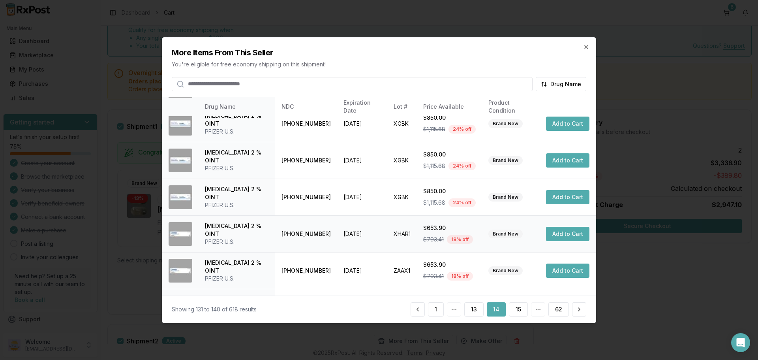
scroll to position [188, 0]
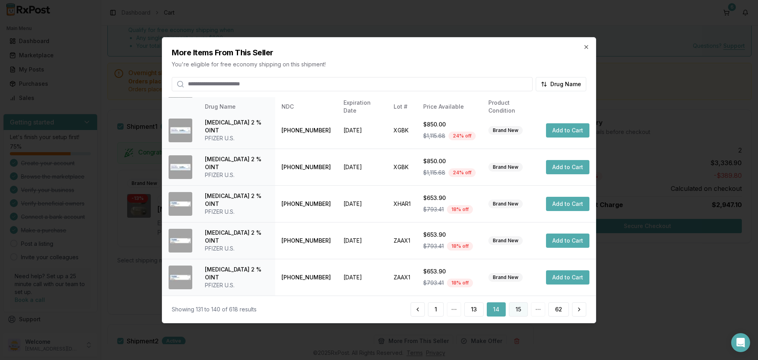
click at [514, 311] on button "15" at bounding box center [518, 309] width 19 height 14
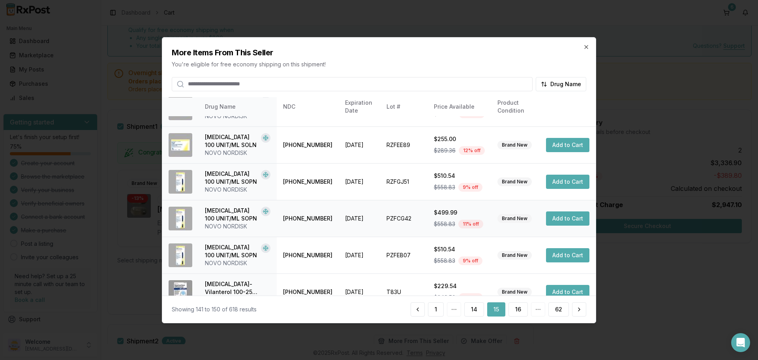
scroll to position [77, 0]
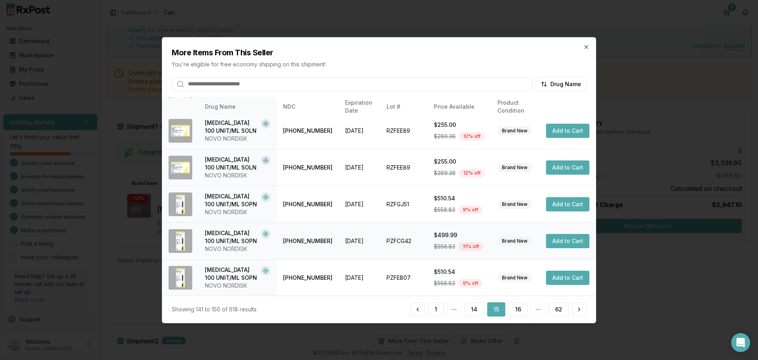
click at [562, 241] on button "Add to Cart" at bounding box center [567, 241] width 43 height 14
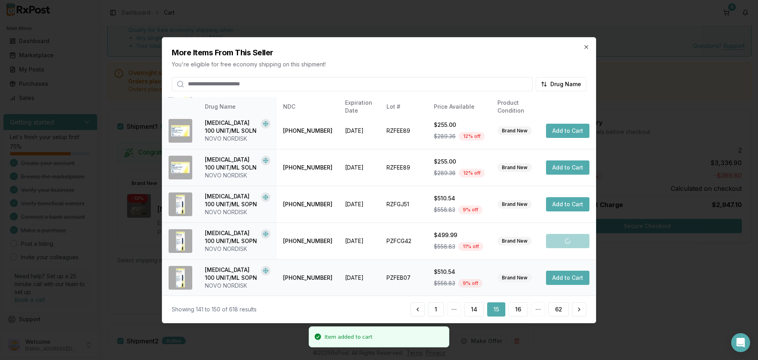
click at [562, 280] on button "Add to Cart" at bounding box center [567, 278] width 43 height 14
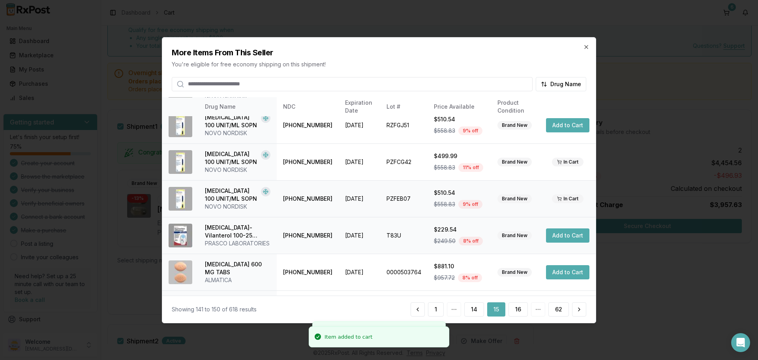
scroll to position [196, 0]
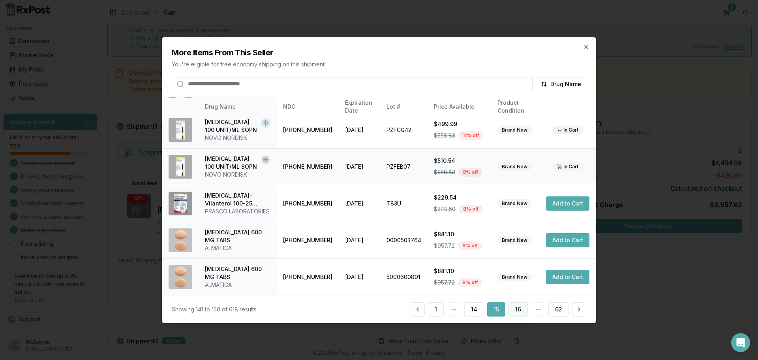
click at [521, 310] on button "16" at bounding box center [518, 309] width 19 height 14
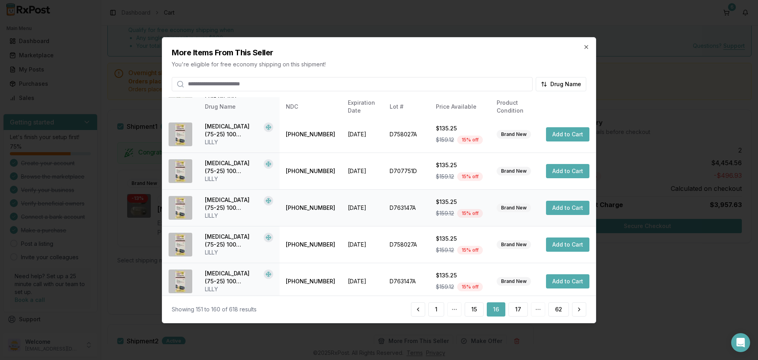
scroll to position [188, 0]
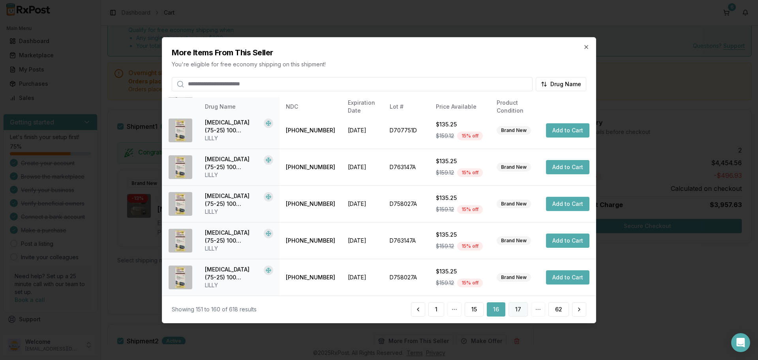
click at [512, 308] on button "17" at bounding box center [518, 309] width 19 height 14
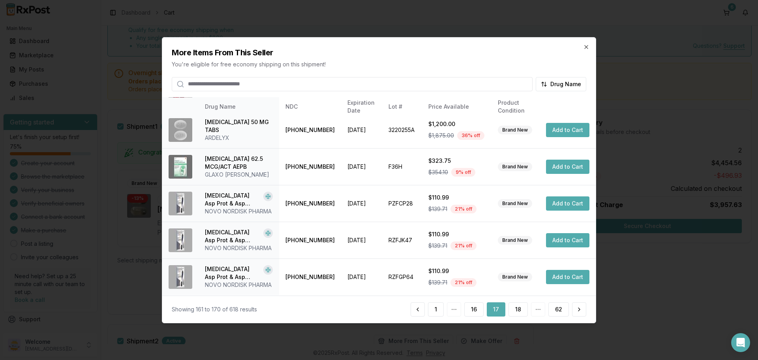
scroll to position [212, 0]
click at [519, 309] on button "18" at bounding box center [518, 309] width 19 height 14
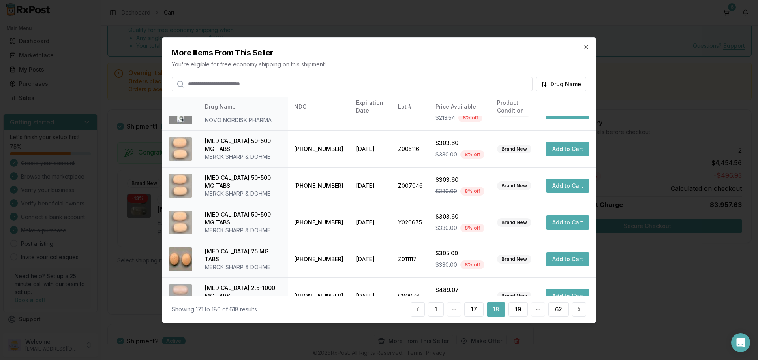
scroll to position [188, 0]
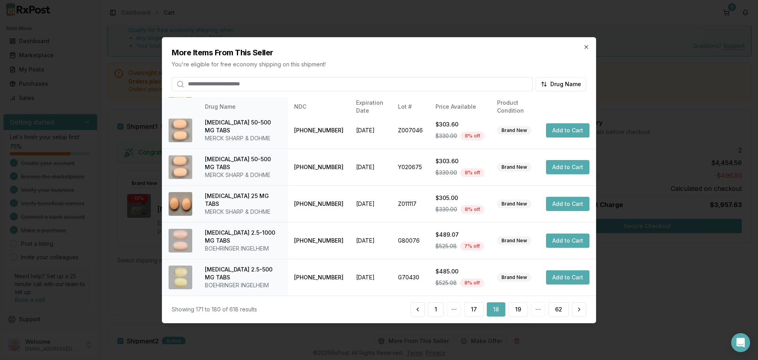
click at [576, 48] on h2 "More Items From This Seller" at bounding box center [379, 52] width 415 height 11
click at [585, 48] on icon "button" at bounding box center [586, 46] width 6 height 6
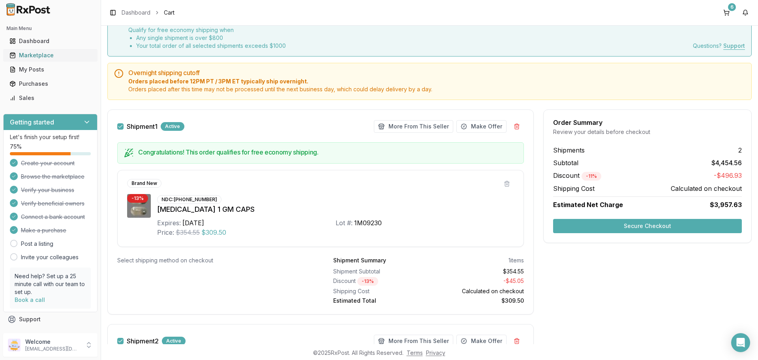
click at [41, 54] on div "Marketplace" at bounding box center [50, 55] width 82 height 8
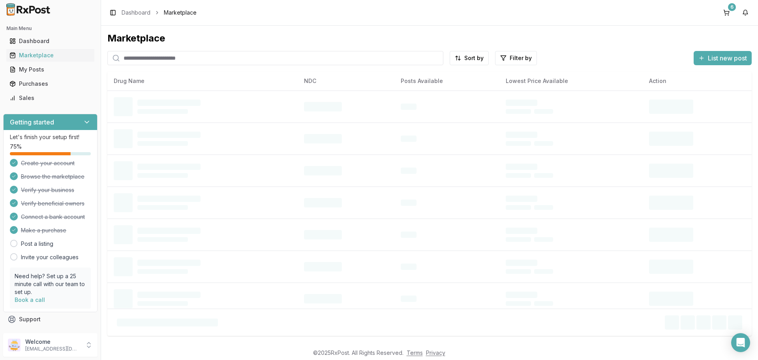
click at [163, 57] on input "search" at bounding box center [275, 58] width 336 height 14
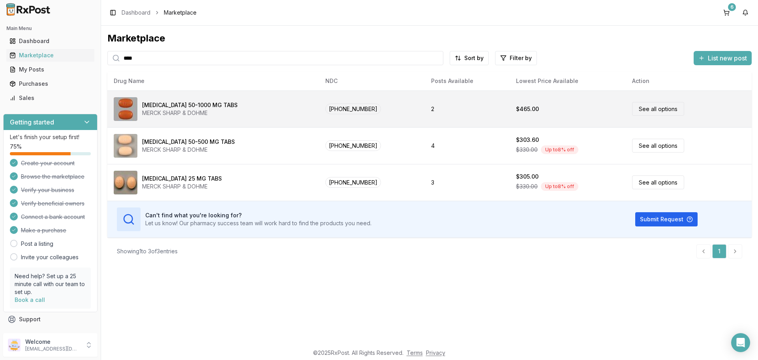
type input "****"
click at [658, 109] on link "See all options" at bounding box center [658, 109] width 52 height 14
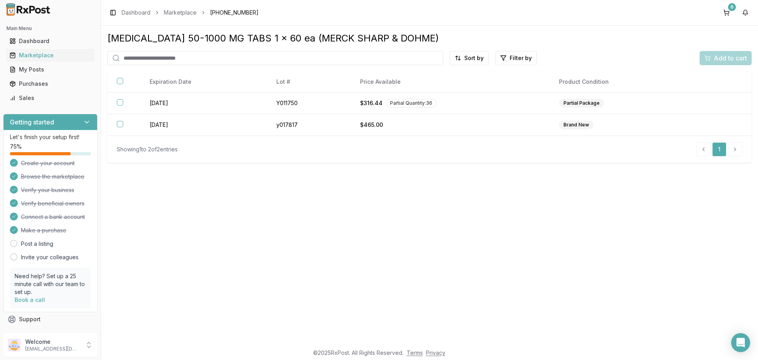
drag, startPoint x: 122, startPoint y: 122, endPoint x: 128, endPoint y: 136, distance: 14.9
click at [122, 125] on button "button" at bounding box center [120, 124] width 6 height 6
